Goal: Navigation & Orientation: Locate item on page

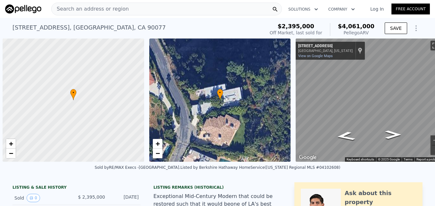
scroll to position [0, 3]
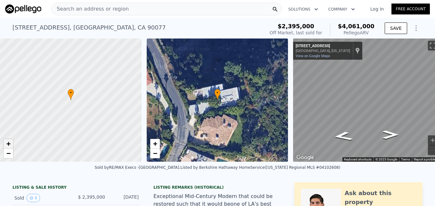
click at [6, 143] on span "+" at bounding box center [8, 143] width 4 height 8
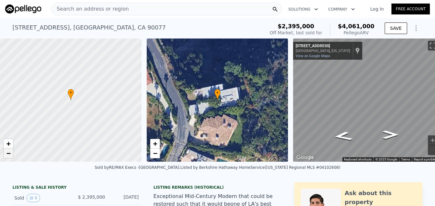
click at [10, 153] on span "−" at bounding box center [8, 153] width 4 height 8
click at [7, 142] on span "+" at bounding box center [8, 143] width 4 height 8
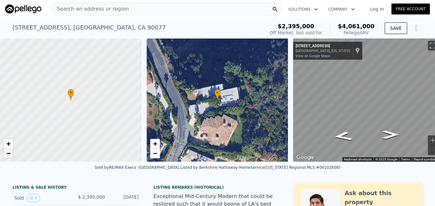
click at [8, 149] on link "−" at bounding box center [9, 153] width 10 height 10
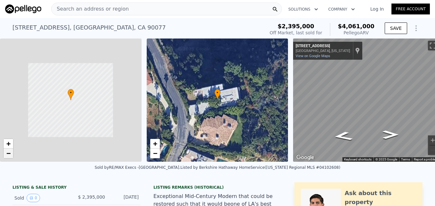
click at [8, 149] on link "−" at bounding box center [9, 153] width 10 height 10
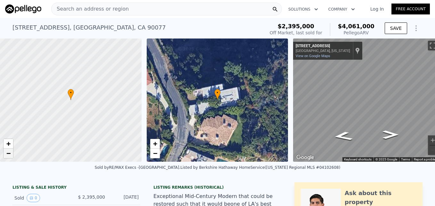
click at [8, 149] on link "−" at bounding box center [9, 153] width 10 height 10
click at [7, 144] on span "+" at bounding box center [8, 143] width 4 height 8
click at [155, 156] on span "−" at bounding box center [155, 153] width 4 height 8
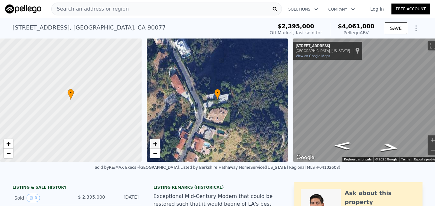
click at [159, 142] on link "+" at bounding box center [155, 144] width 10 height 10
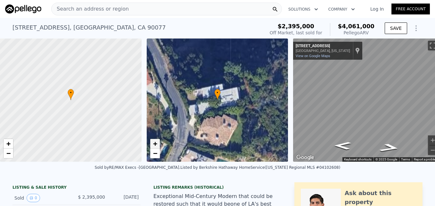
click at [159, 142] on link "+" at bounding box center [155, 144] width 10 height 10
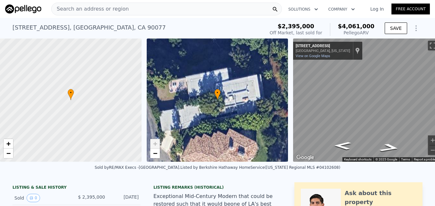
click at [159, 142] on link "+" at bounding box center [155, 144] width 10 height 10
click at [157, 152] on span "−" at bounding box center [155, 153] width 4 height 8
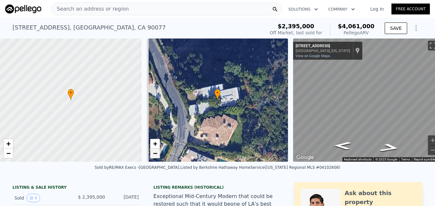
click at [157, 152] on span "−" at bounding box center [155, 153] width 4 height 8
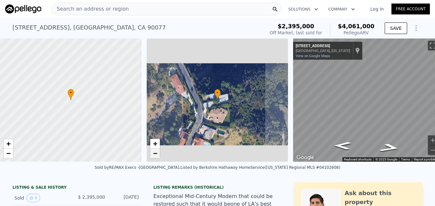
click at [157, 153] on span "−" at bounding box center [155, 153] width 4 height 8
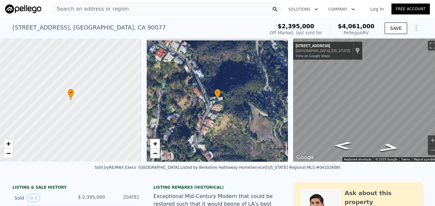
click at [157, 153] on span "−" at bounding box center [155, 153] width 4 height 8
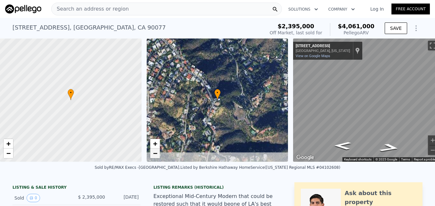
click at [157, 153] on span "−" at bounding box center [155, 153] width 4 height 8
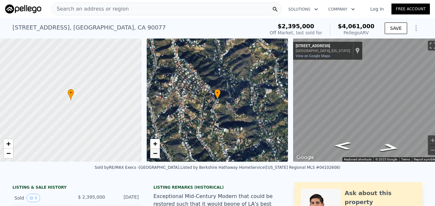
click at [157, 153] on span "−" at bounding box center [155, 153] width 4 height 8
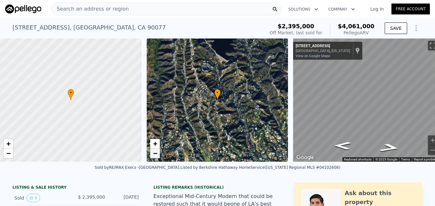
click at [157, 154] on span "−" at bounding box center [155, 153] width 4 height 8
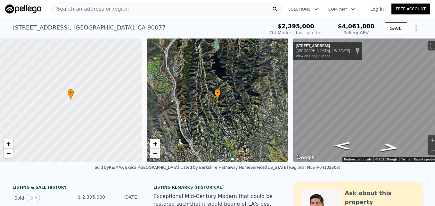
click at [157, 154] on span "−" at bounding box center [155, 153] width 4 height 8
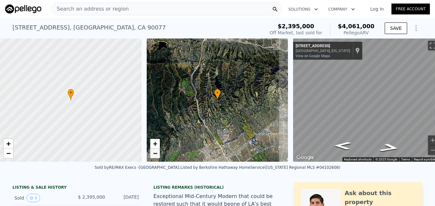
click at [157, 154] on span "−" at bounding box center [155, 153] width 4 height 8
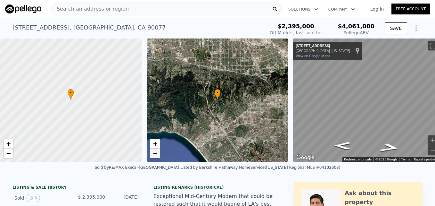
click at [157, 154] on span "−" at bounding box center [155, 153] width 4 height 8
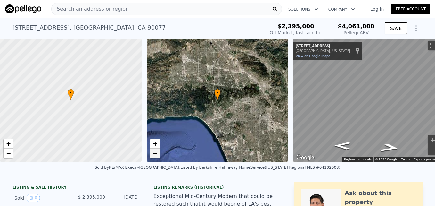
click at [157, 154] on span "−" at bounding box center [155, 153] width 4 height 8
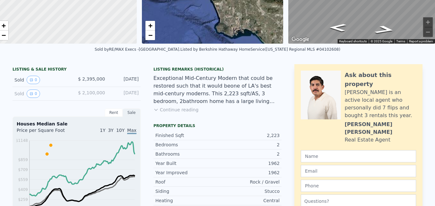
scroll to position [0, 0]
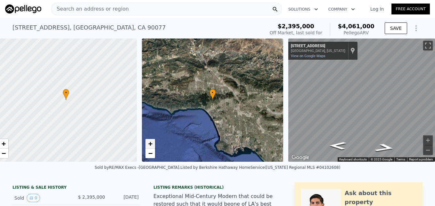
click at [148, 141] on span "+" at bounding box center [150, 143] width 4 height 8
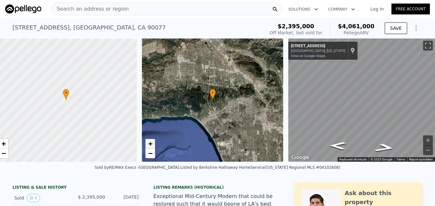
click at [148, 141] on span "+" at bounding box center [150, 143] width 4 height 8
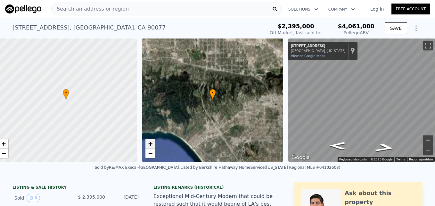
click at [148, 141] on span "+" at bounding box center [150, 143] width 4 height 8
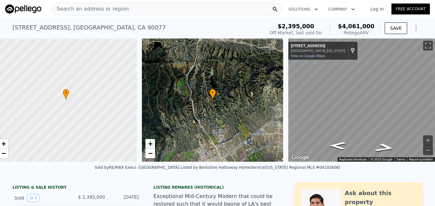
click at [148, 141] on span "+" at bounding box center [150, 143] width 4 height 8
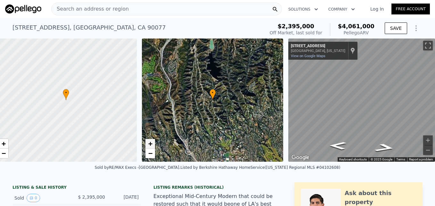
click at [148, 142] on span "+" at bounding box center [150, 143] width 4 height 8
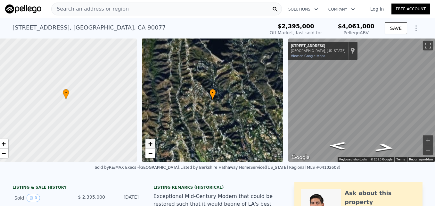
click at [148, 142] on span "+" at bounding box center [150, 143] width 4 height 8
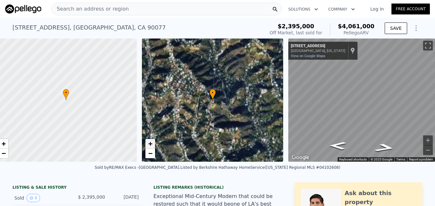
click at [148, 142] on span "+" at bounding box center [150, 143] width 4 height 8
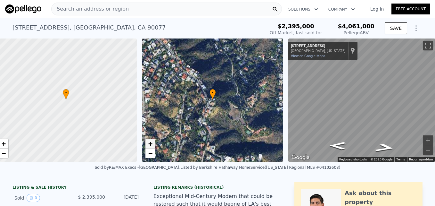
click at [148, 142] on span "+" at bounding box center [150, 143] width 4 height 8
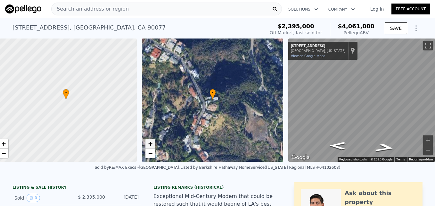
click at [148, 142] on span "+" at bounding box center [150, 143] width 4 height 8
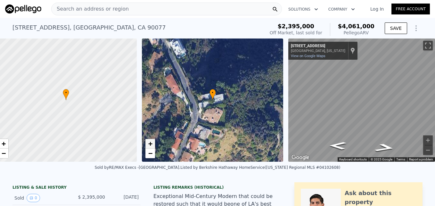
click at [148, 142] on span "+" at bounding box center [150, 143] width 4 height 8
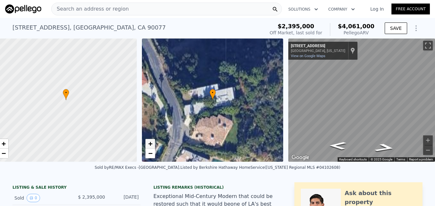
click at [148, 142] on span "+" at bounding box center [150, 143] width 4 height 8
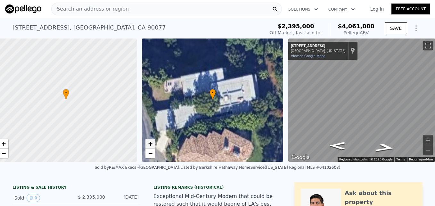
click at [148, 142] on span "+" at bounding box center [150, 143] width 4 height 8
click at [148, 156] on span "−" at bounding box center [150, 153] width 4 height 8
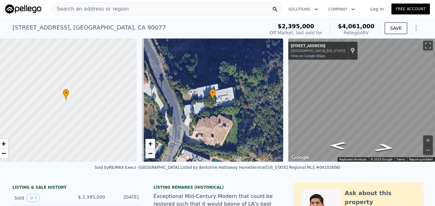
click at [148, 156] on span "−" at bounding box center [150, 153] width 4 height 8
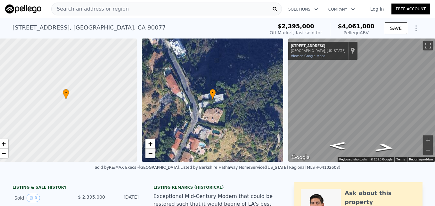
click at [148, 156] on span "−" at bounding box center [150, 153] width 4 height 8
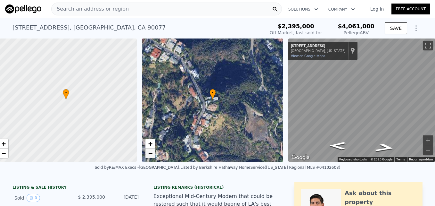
click at [148, 156] on span "−" at bounding box center [150, 153] width 4 height 8
